Goal: Use online tool/utility: Utilize a website feature to perform a specific function

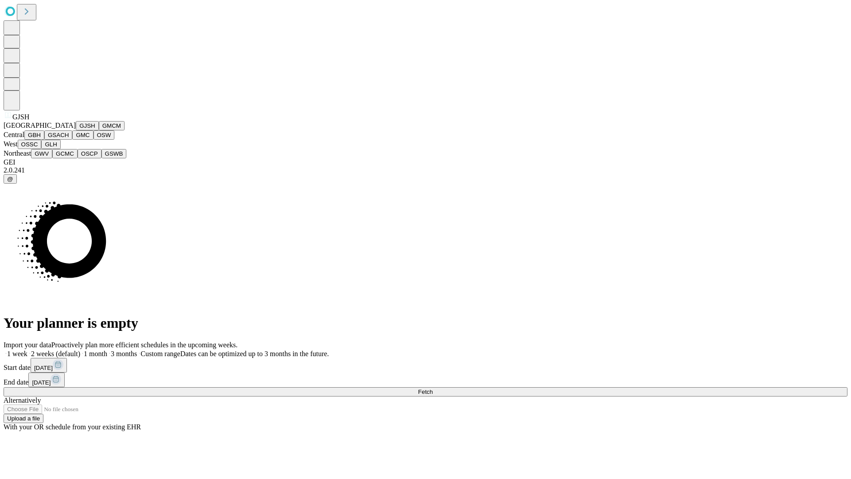
click at [76, 130] on button "GJSH" at bounding box center [87, 125] width 23 height 9
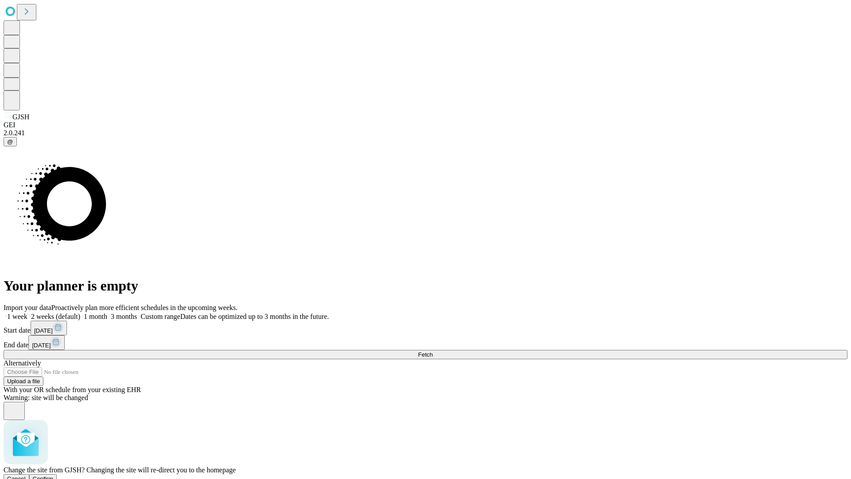
click at [54, 475] on span "Confirm" at bounding box center [43, 478] width 21 height 7
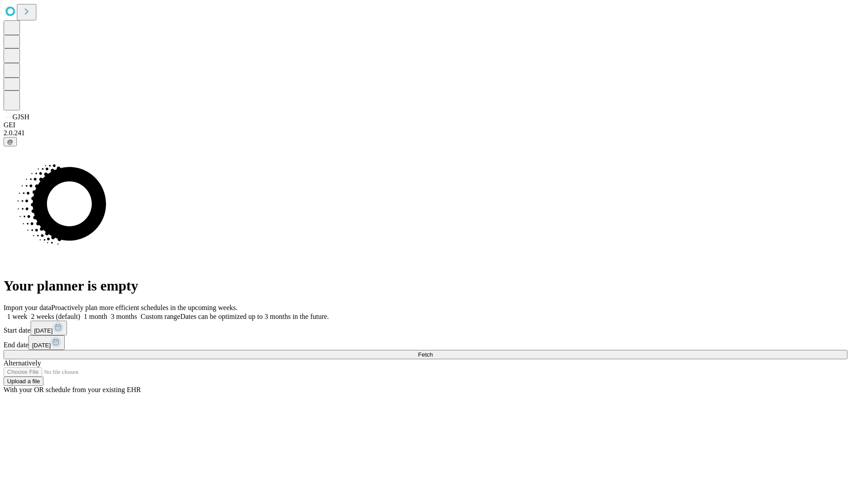
click at [107, 312] on label "1 month" at bounding box center [93, 316] width 27 height 8
click at [433, 351] on span "Fetch" at bounding box center [425, 354] width 15 height 7
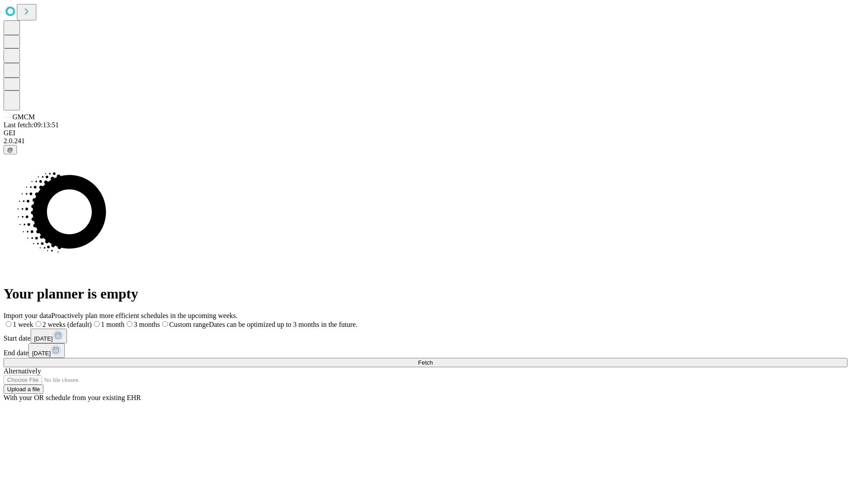
click at [433, 359] on span "Fetch" at bounding box center [425, 362] width 15 height 7
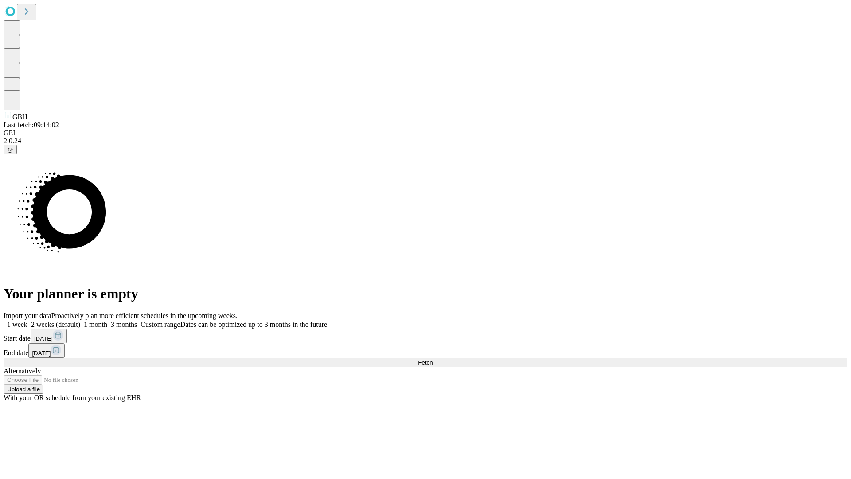
click at [107, 320] on label "1 month" at bounding box center [93, 324] width 27 height 8
click at [433, 359] on span "Fetch" at bounding box center [425, 362] width 15 height 7
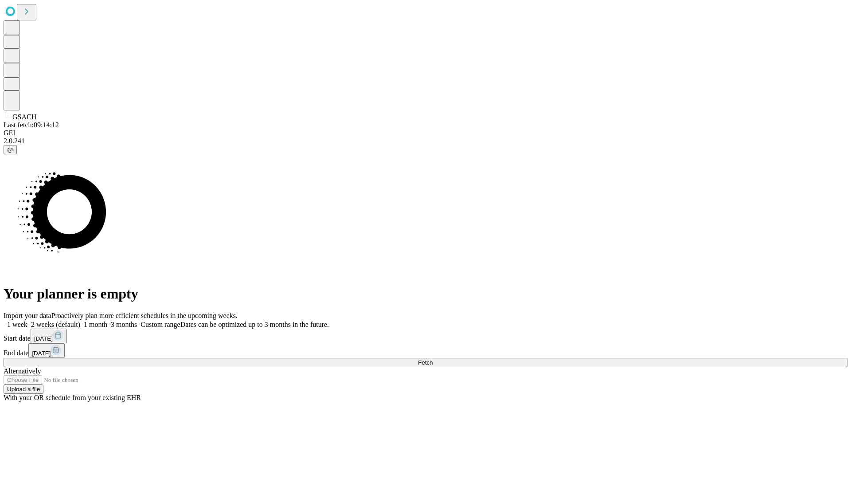
click at [107, 320] on label "1 month" at bounding box center [93, 324] width 27 height 8
click at [433, 359] on span "Fetch" at bounding box center [425, 362] width 15 height 7
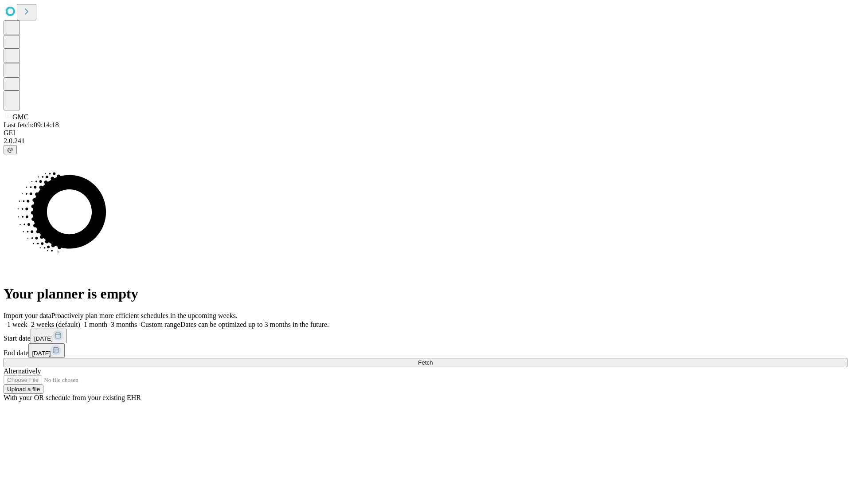
click at [107, 320] on label "1 month" at bounding box center [93, 324] width 27 height 8
click at [433, 359] on span "Fetch" at bounding box center [425, 362] width 15 height 7
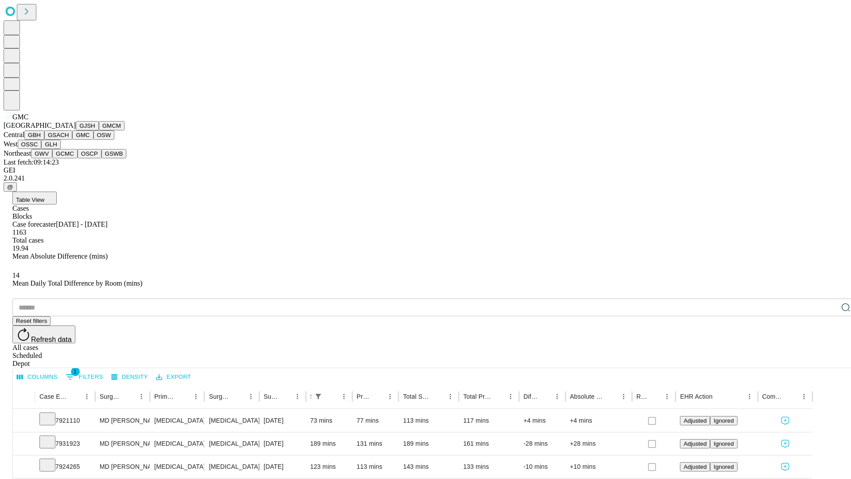
click at [94, 140] on button "OSW" at bounding box center [104, 134] width 21 height 9
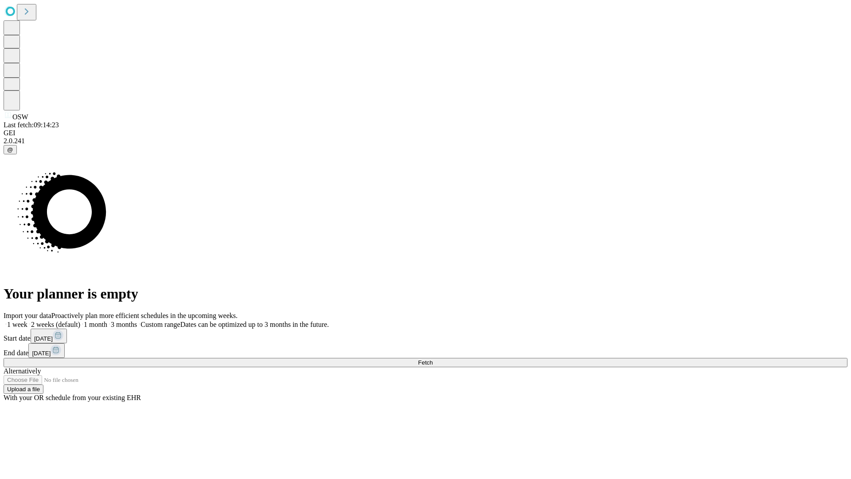
click at [107, 320] on label "1 month" at bounding box center [93, 324] width 27 height 8
click at [433, 359] on span "Fetch" at bounding box center [425, 362] width 15 height 7
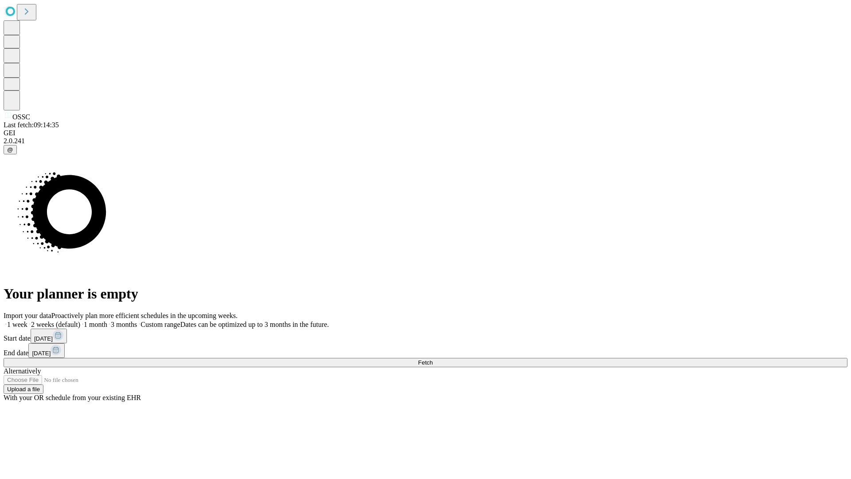
click at [107, 320] on label "1 month" at bounding box center [93, 324] width 27 height 8
click at [433, 359] on span "Fetch" at bounding box center [425, 362] width 15 height 7
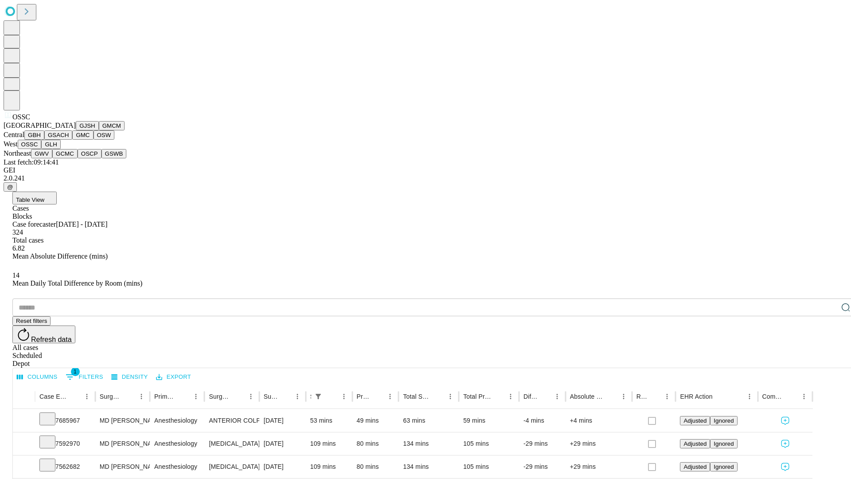
click at [60, 149] on button "GLH" at bounding box center [50, 144] width 19 height 9
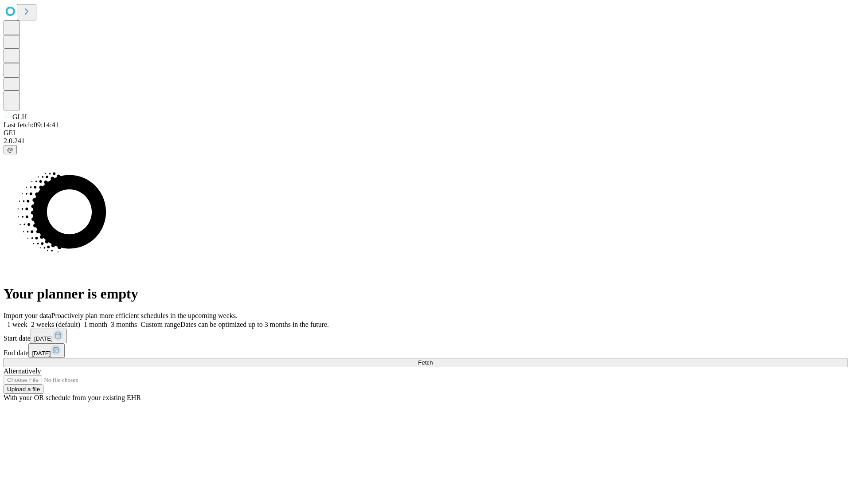
click at [107, 320] on label "1 month" at bounding box center [93, 324] width 27 height 8
click at [433, 359] on span "Fetch" at bounding box center [425, 362] width 15 height 7
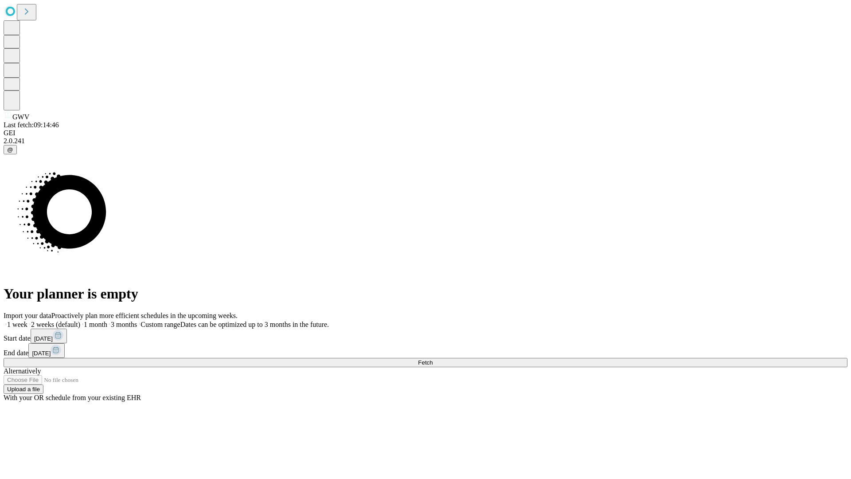
click at [107, 320] on label "1 month" at bounding box center [93, 324] width 27 height 8
click at [433, 359] on span "Fetch" at bounding box center [425, 362] width 15 height 7
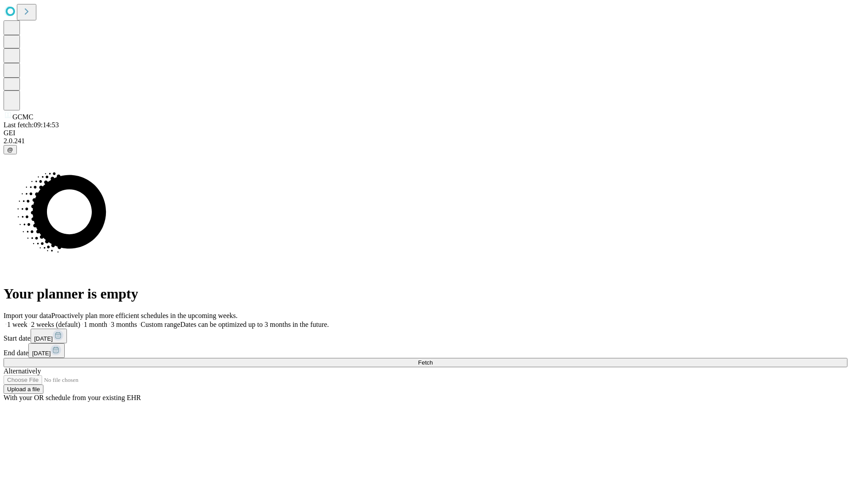
click at [107, 320] on label "1 month" at bounding box center [93, 324] width 27 height 8
click at [433, 359] on span "Fetch" at bounding box center [425, 362] width 15 height 7
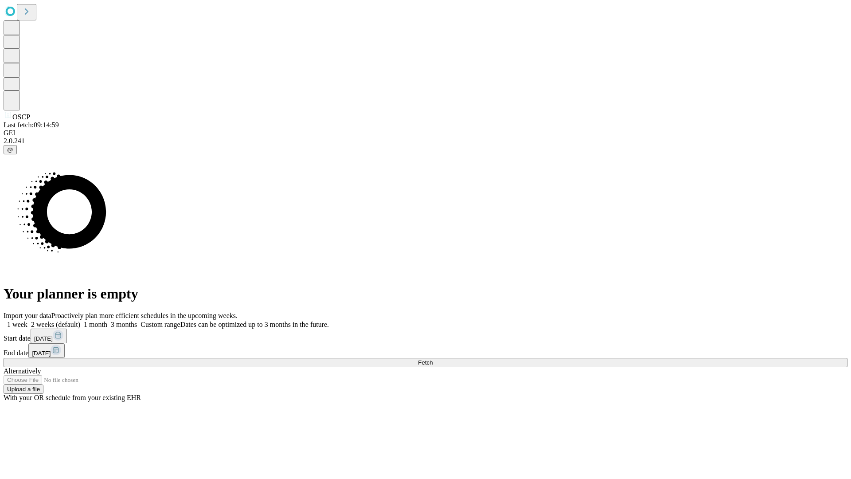
click at [107, 320] on label "1 month" at bounding box center [93, 324] width 27 height 8
click at [433, 359] on span "Fetch" at bounding box center [425, 362] width 15 height 7
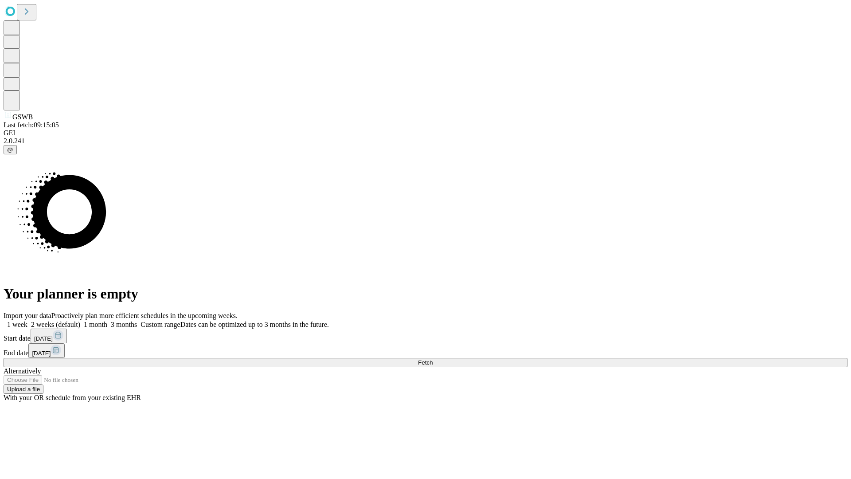
click at [107, 320] on label "1 month" at bounding box center [93, 324] width 27 height 8
click at [433, 359] on span "Fetch" at bounding box center [425, 362] width 15 height 7
